Goal: Navigation & Orientation: Find specific page/section

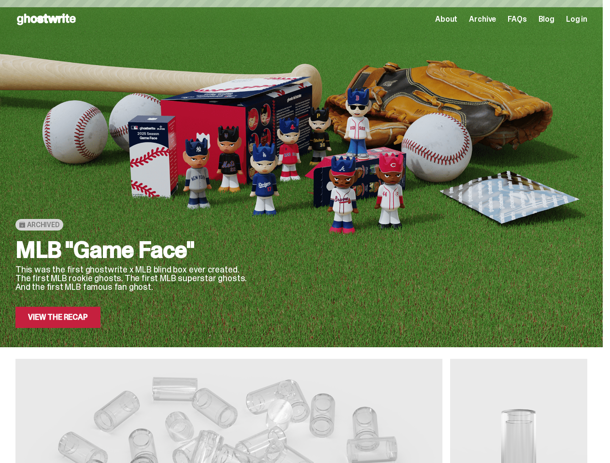
click at [305, 232] on div at bounding box center [425, 206] width 324 height 243
click at [305, 174] on div at bounding box center [425, 206] width 324 height 243
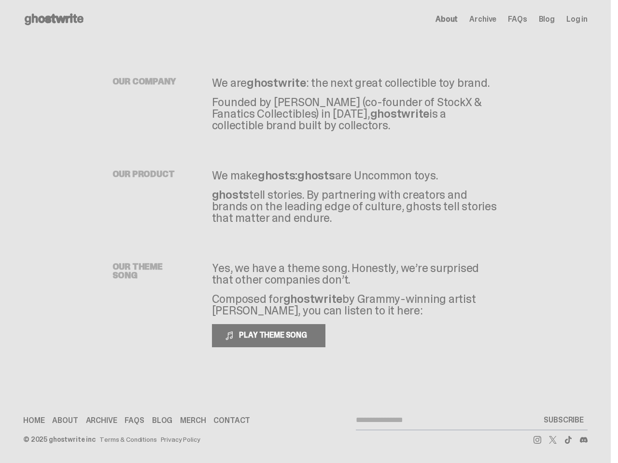
click at [305, 232] on div "OUR THEME SONG Yes, we have a theme song. Honestly, we’re surprised that other …" at bounding box center [305, 305] width 386 height 162
